Goal: Connect with others: Participate in discussion

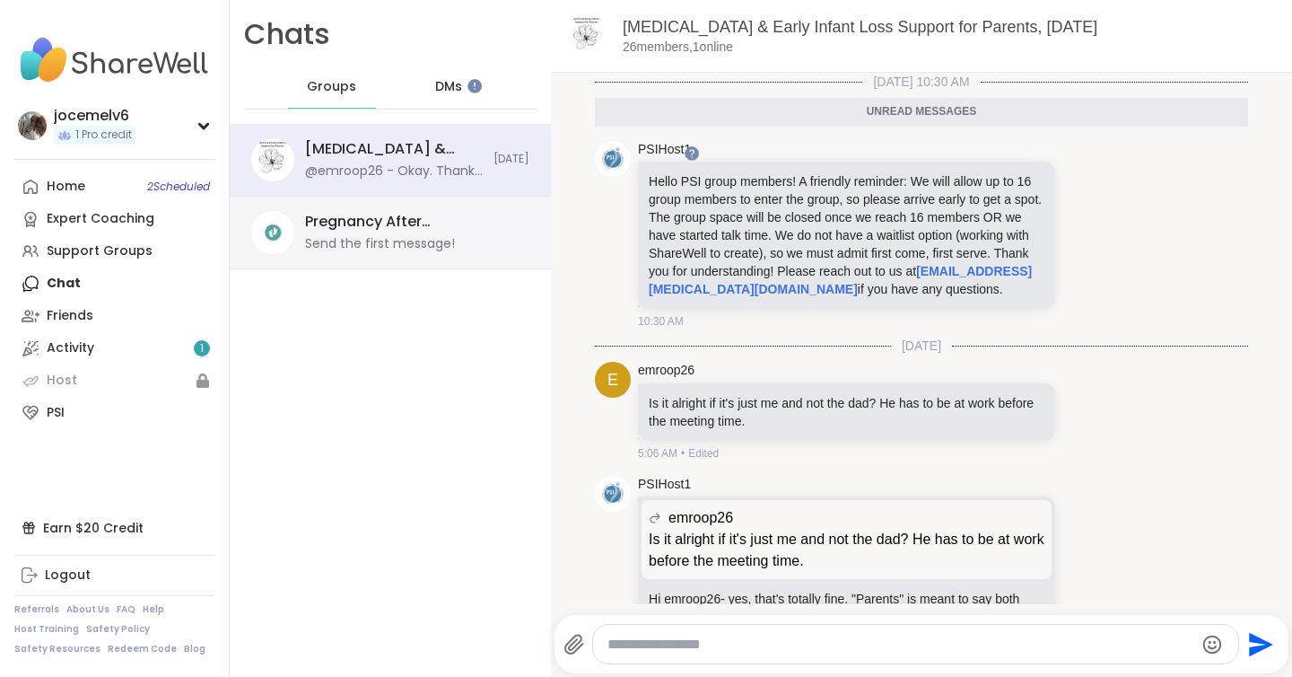
click at [429, 222] on div "Pregnancy After [MEDICAL_DATA] & Early Infant Loss, [DATE]" at bounding box center [412, 222] width 214 height 20
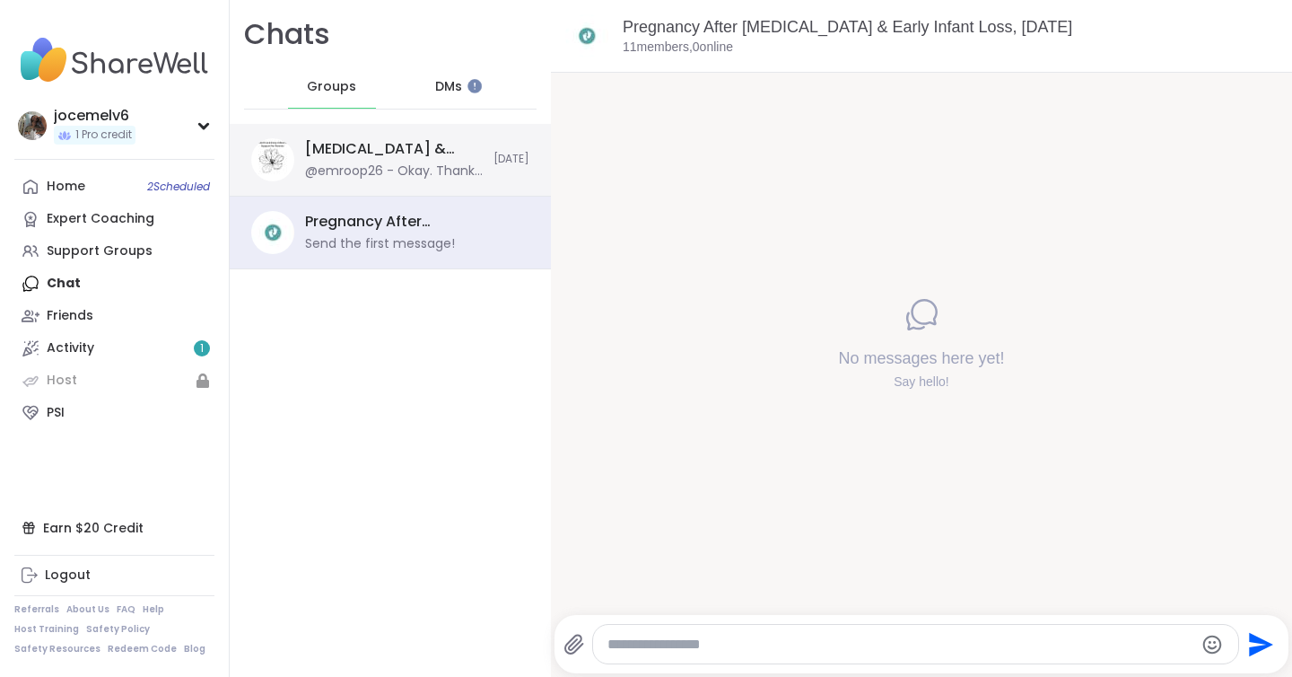
click at [436, 162] on div "@emroop26 - Okay. Thank you. I saw that it says only the first 16 people. I was…" at bounding box center [394, 171] width 178 height 18
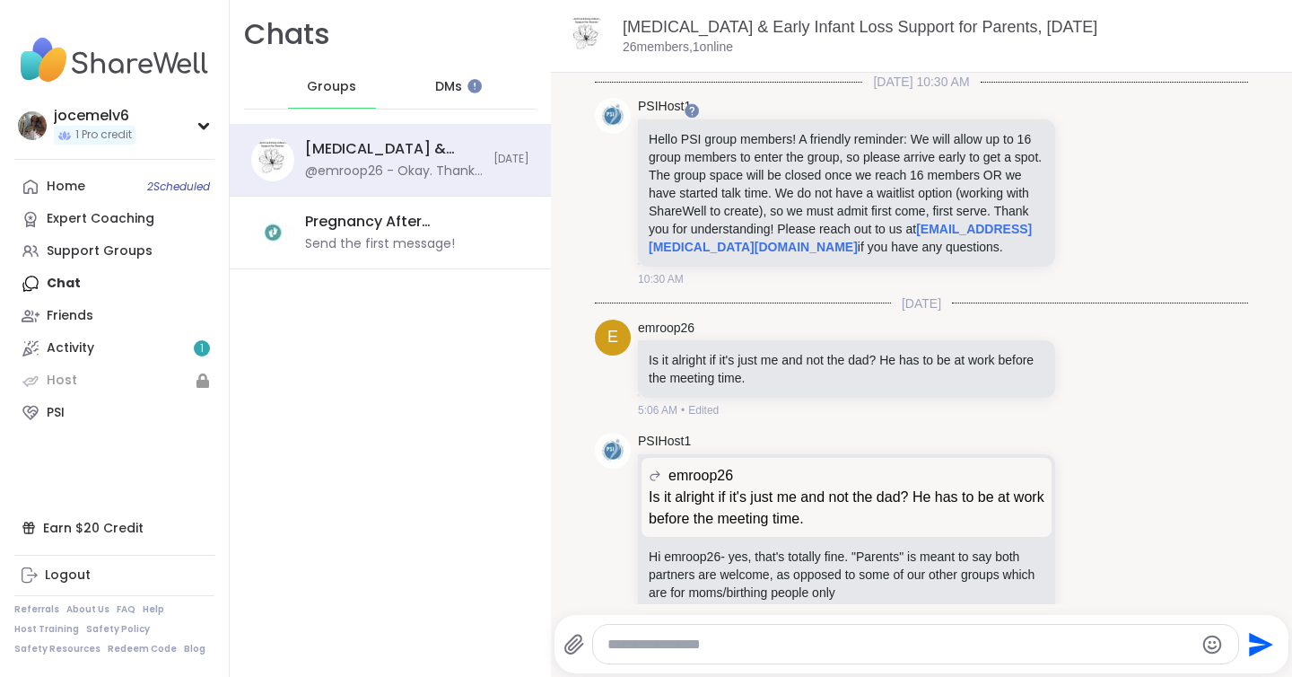
click at [463, 83] on div "DMs" at bounding box center [450, 87] width 88 height 43
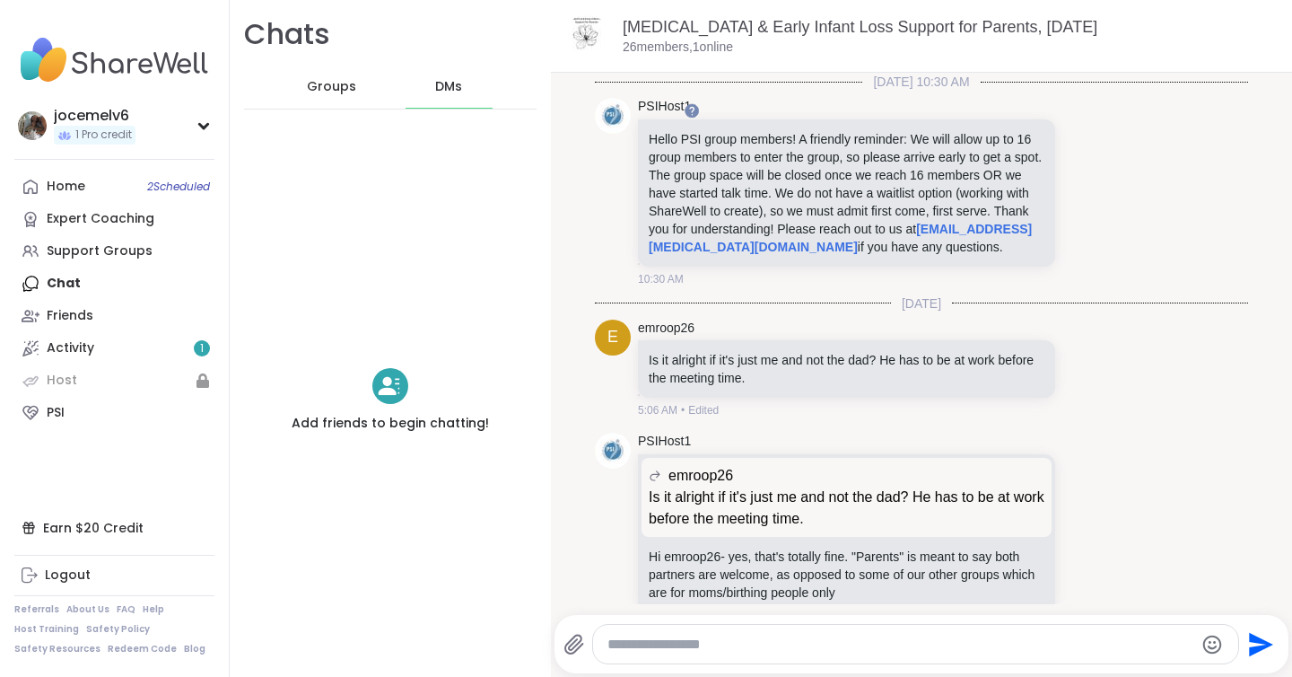
click at [311, 71] on div "Groups" at bounding box center [332, 87] width 88 height 43
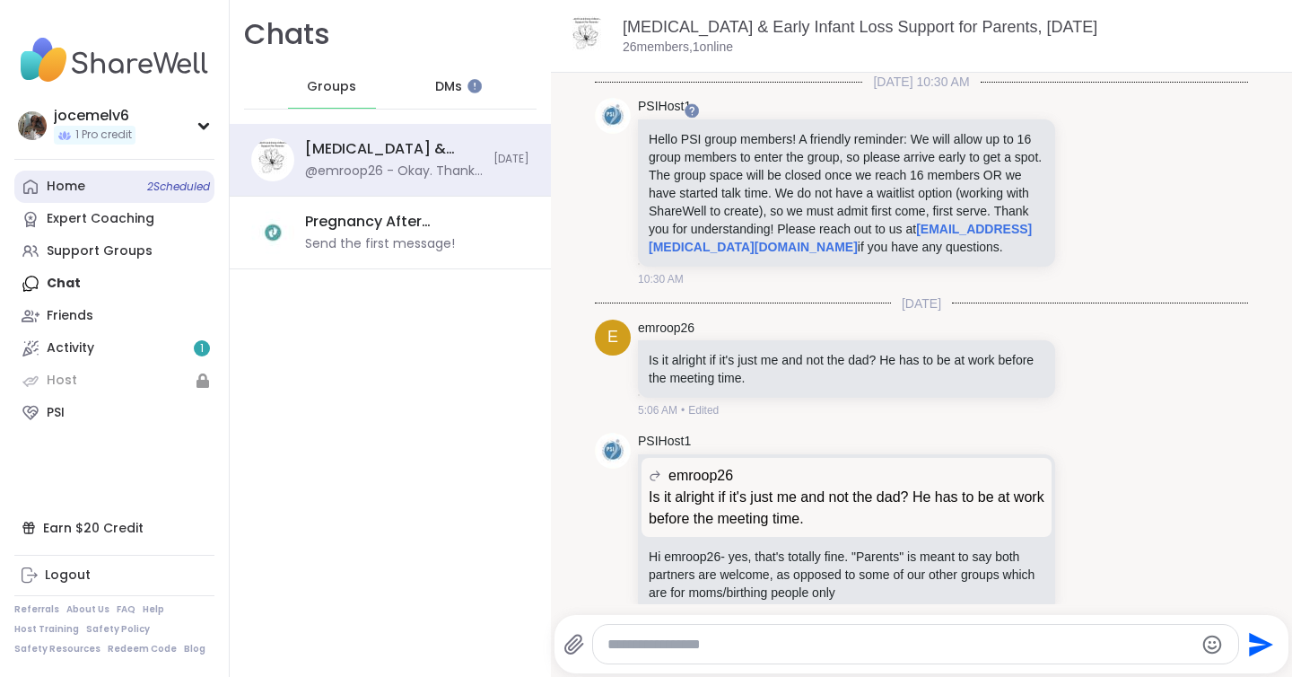
click at [107, 179] on link "Home 2 Scheduled" at bounding box center [114, 187] width 200 height 32
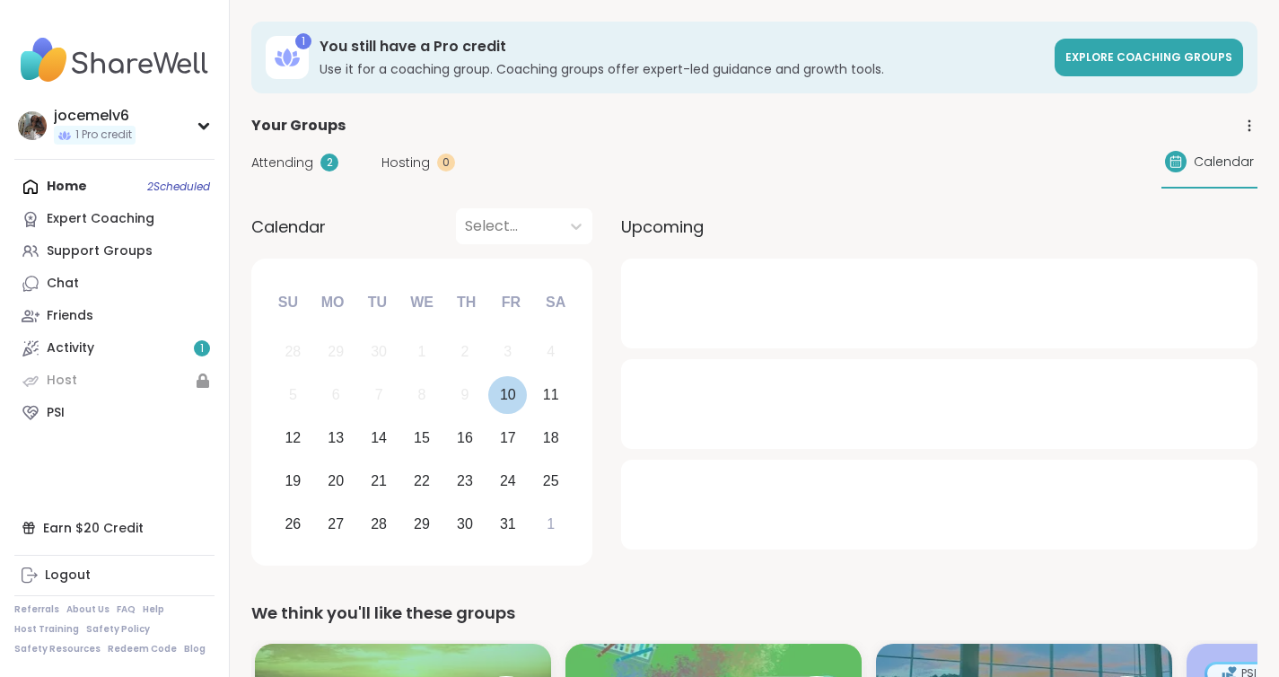
click at [510, 390] on div "10" at bounding box center [508, 394] width 16 height 24
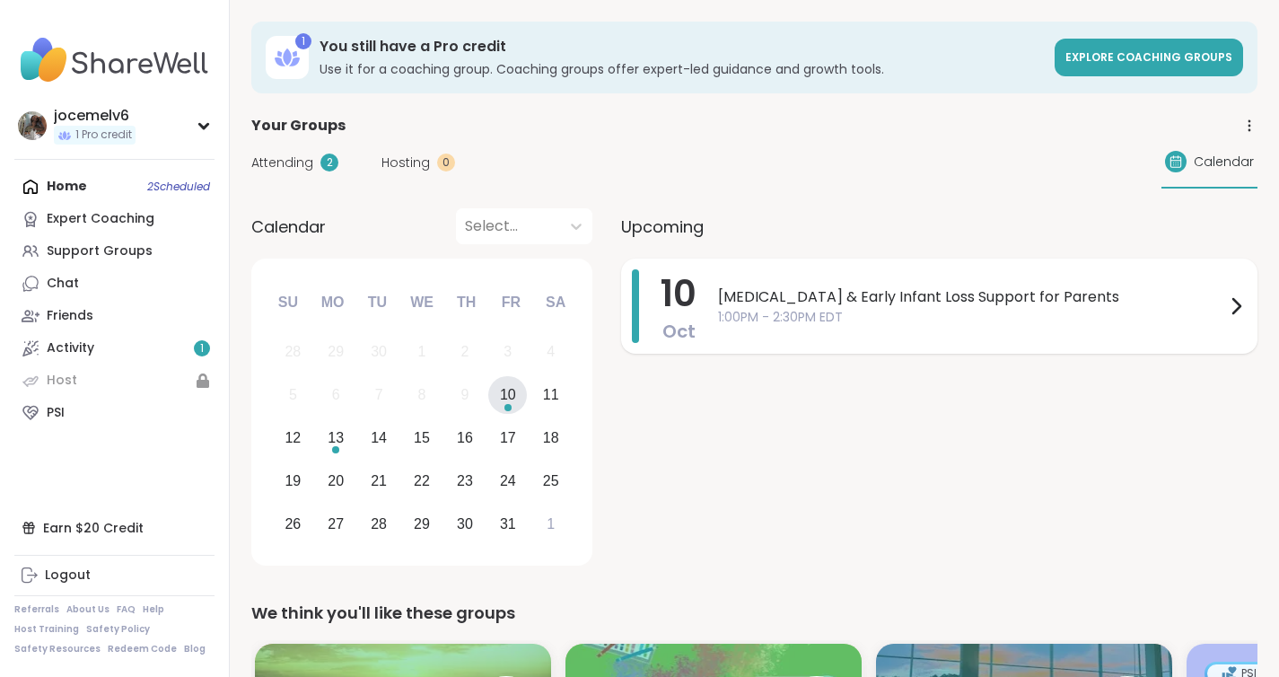
click at [858, 308] on span "1:00PM - 2:30PM EDT" at bounding box center [971, 317] width 507 height 19
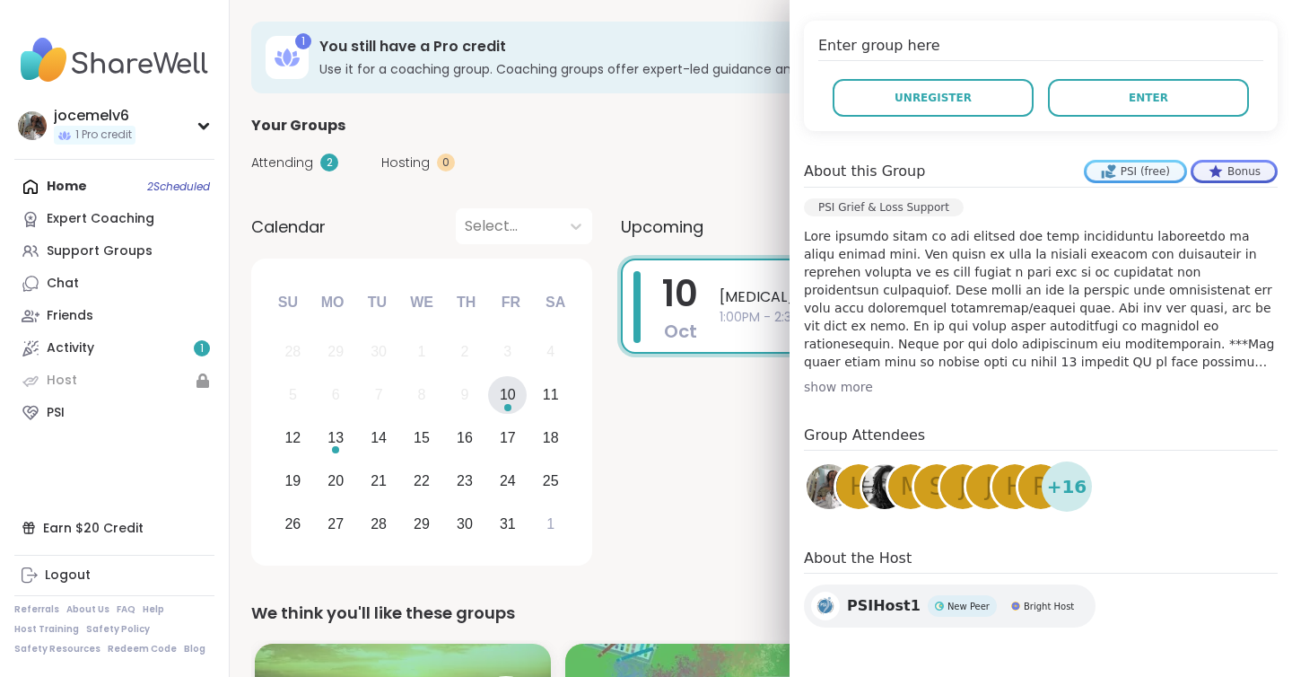
scroll to position [391, 0]
